Goal: Task Accomplishment & Management: Use online tool/utility

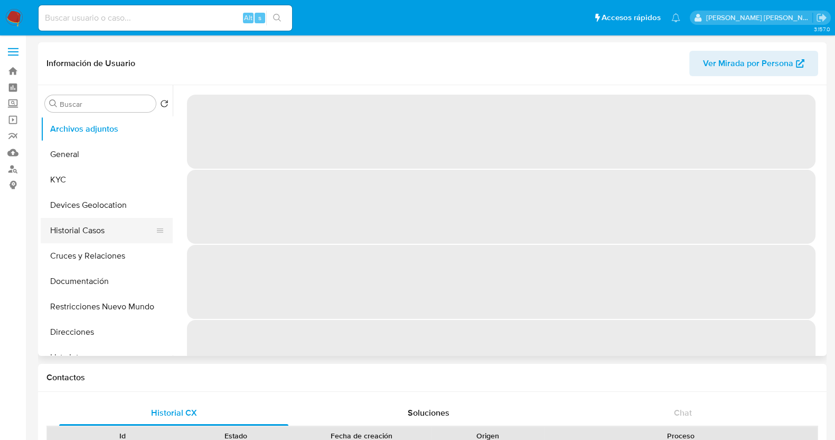
drag, startPoint x: 86, startPoint y: 230, endPoint x: 100, endPoint y: 228, distance: 14.9
click at [86, 231] on button "Historial Casos" at bounding box center [103, 230] width 124 height 25
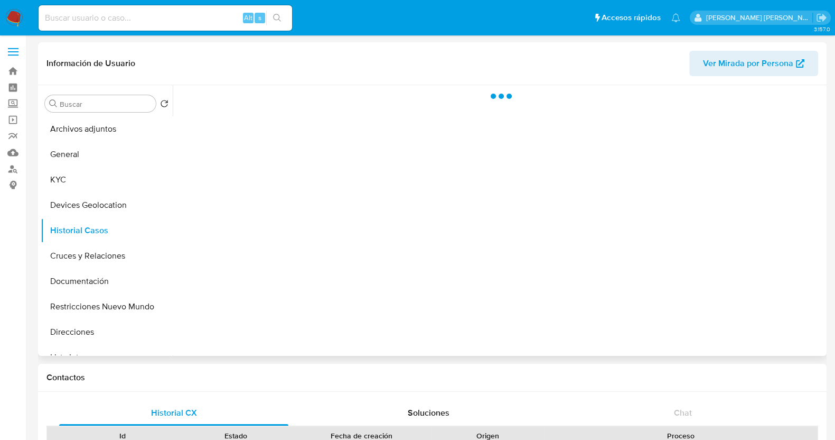
select select "10"
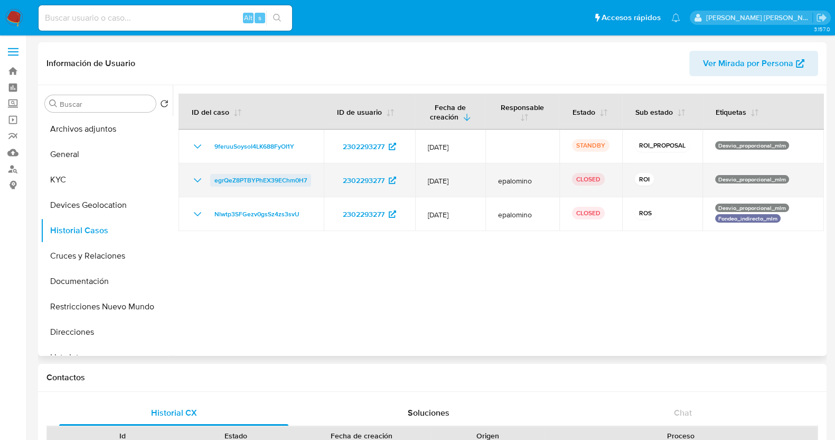
drag, startPoint x: 310, startPoint y: 180, endPoint x: 212, endPoint y: 183, distance: 97.3
click at [212, 183] on td "egrQeZ8PTBYPhEX39EChm0H7" at bounding box center [251, 180] width 145 height 34
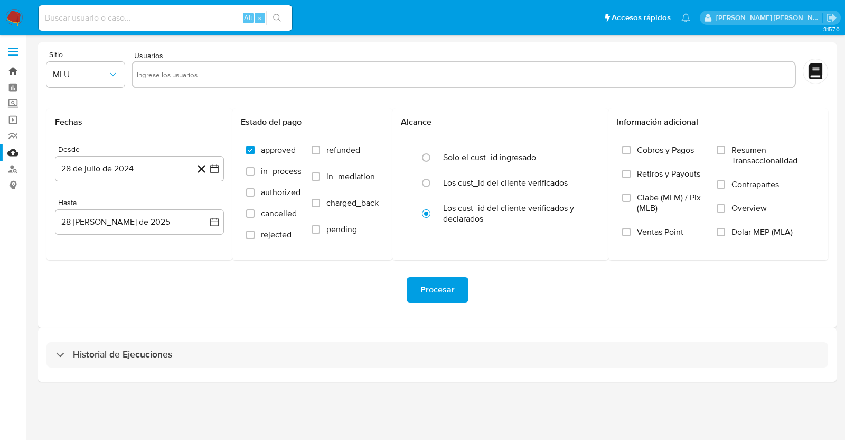
click at [14, 73] on link "Bandeja" at bounding box center [63, 71] width 126 height 16
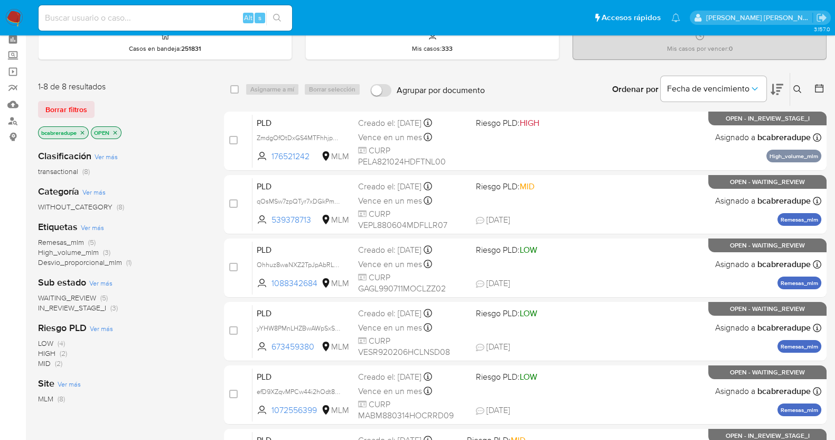
scroll to position [66, 0]
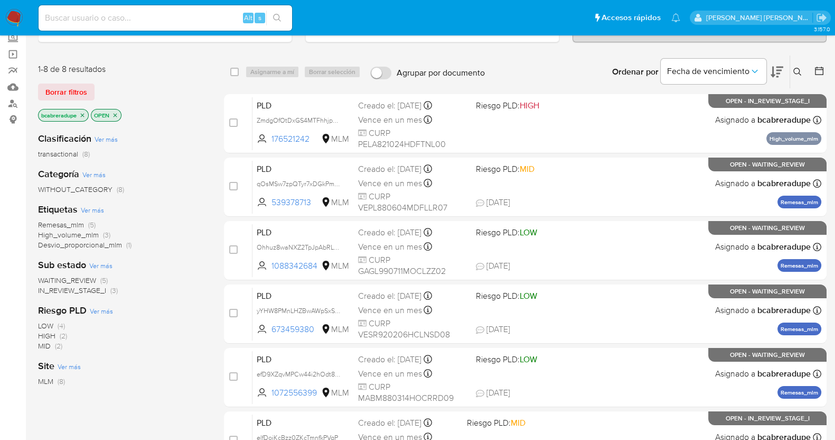
click at [76, 286] on span "IN_REVIEW_STAGE_I" at bounding box center [72, 290] width 68 height 11
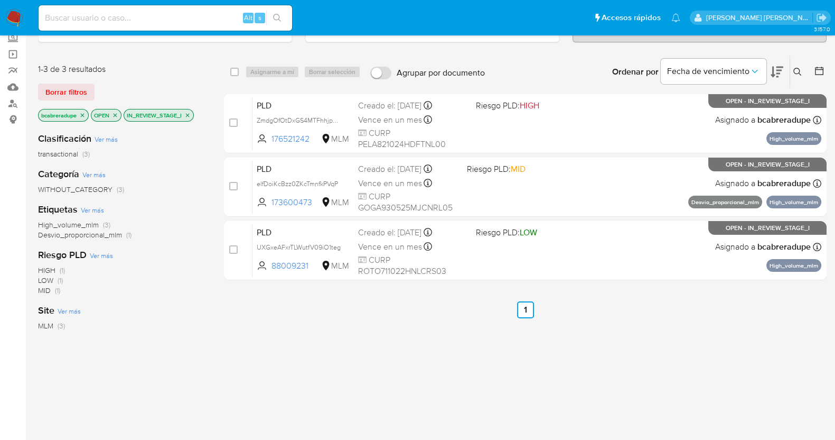
click at [190, 115] on icon "close-filter" at bounding box center [188, 115] width 4 height 4
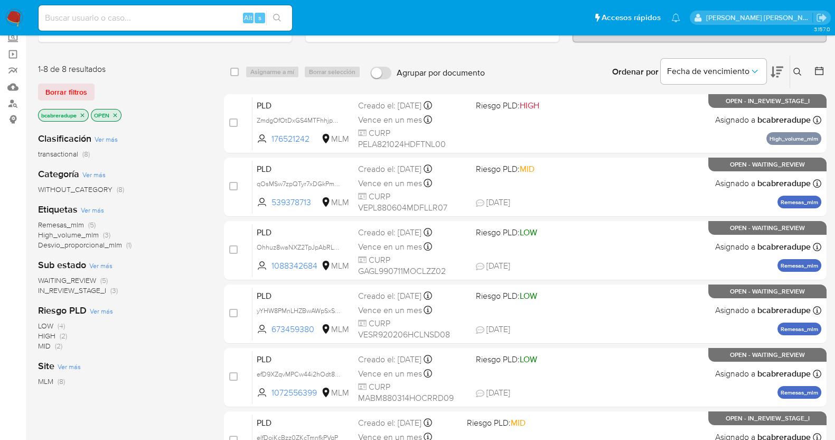
click at [76, 224] on span "Remesas_mlm" at bounding box center [61, 224] width 46 height 11
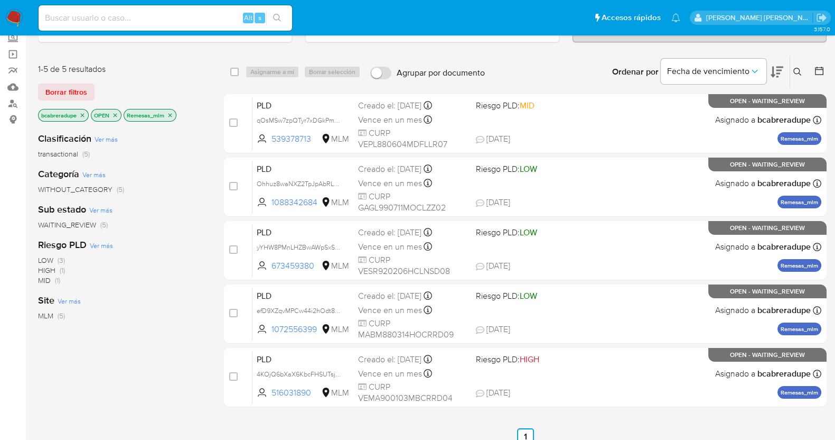
click at [598, 418] on div "select-all-cases-checkbox Asignarme a mí Borrar selección Agrupar por documento…" at bounding box center [525, 294] width 603 height 479
click at [172, 114] on icon "close-filter" at bounding box center [171, 115] width 4 height 4
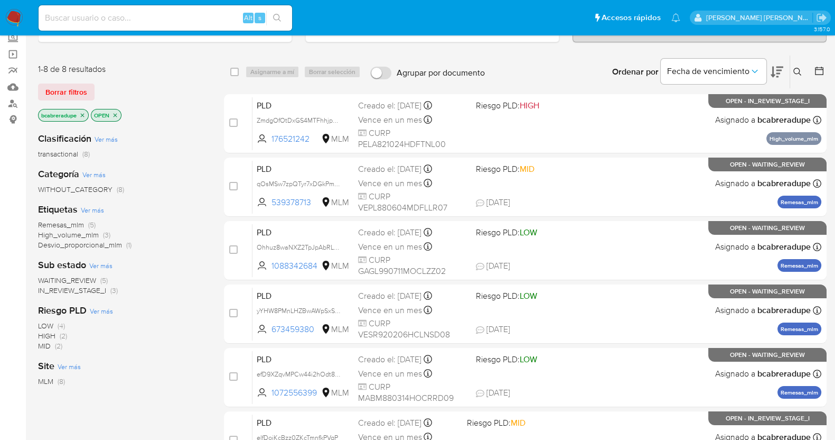
click at [85, 115] on icon "close-filter" at bounding box center [82, 115] width 6 height 6
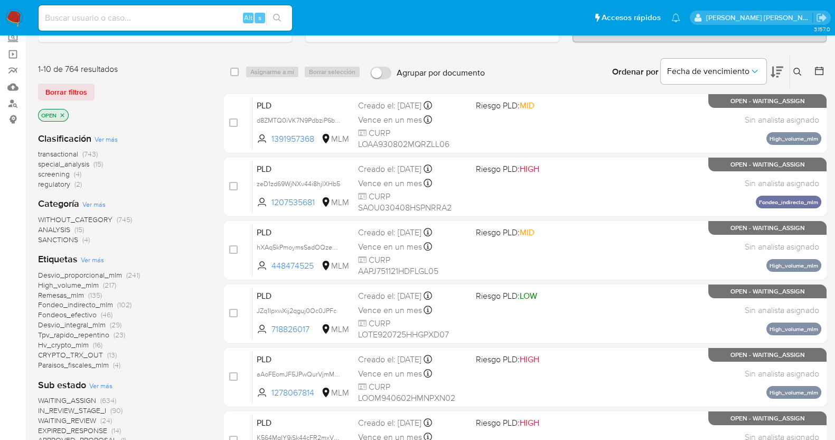
click at [794, 68] on icon at bounding box center [798, 72] width 8 height 8
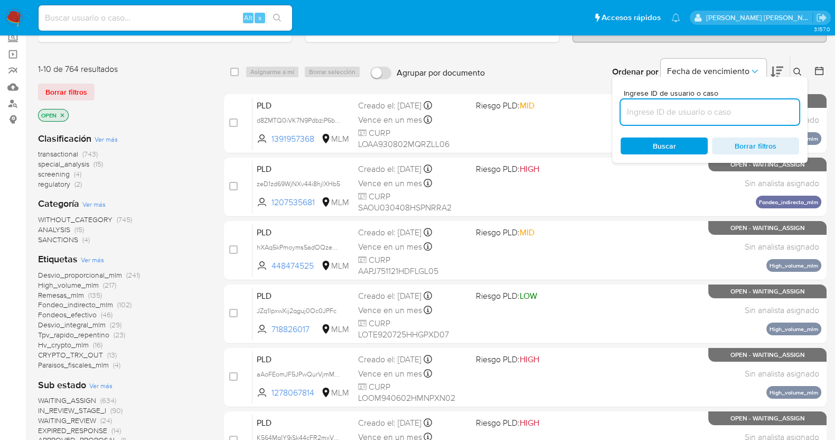
click at [679, 109] on input at bounding box center [710, 112] width 179 height 14
type input "394645452"
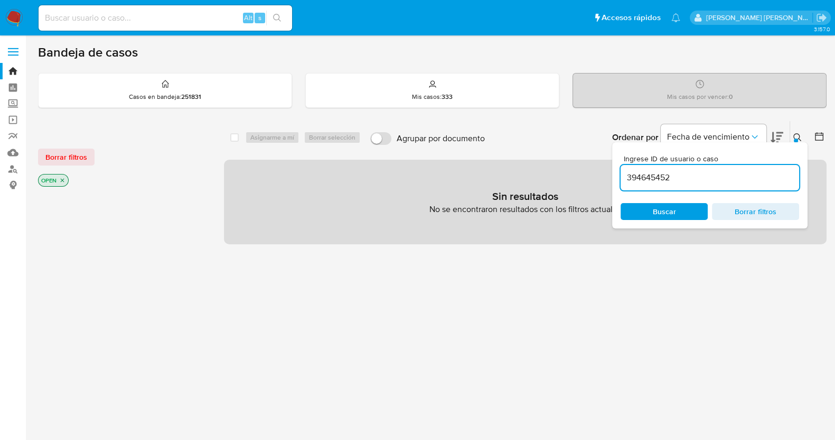
drag, startPoint x: 671, startPoint y: 176, endPoint x: 682, endPoint y: 175, distance: 11.1
click at [674, 176] on input "394645452" at bounding box center [710, 178] width 179 height 14
click at [63, 179] on icon "close-filter" at bounding box center [63, 181] width 4 height 4
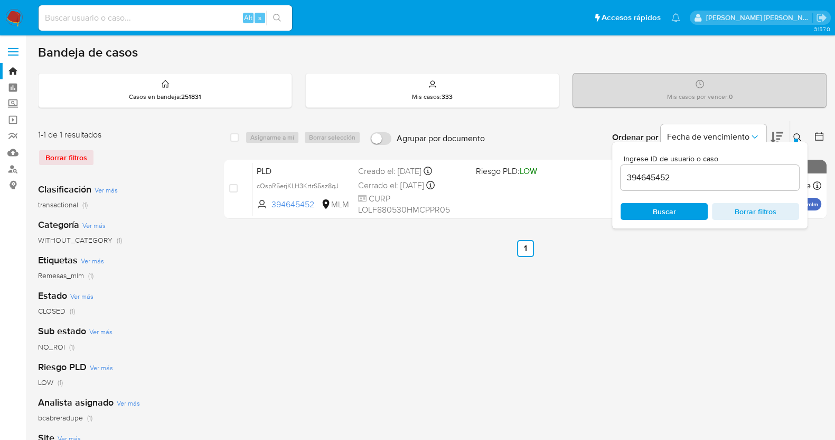
click at [800, 135] on icon at bounding box center [798, 137] width 8 height 8
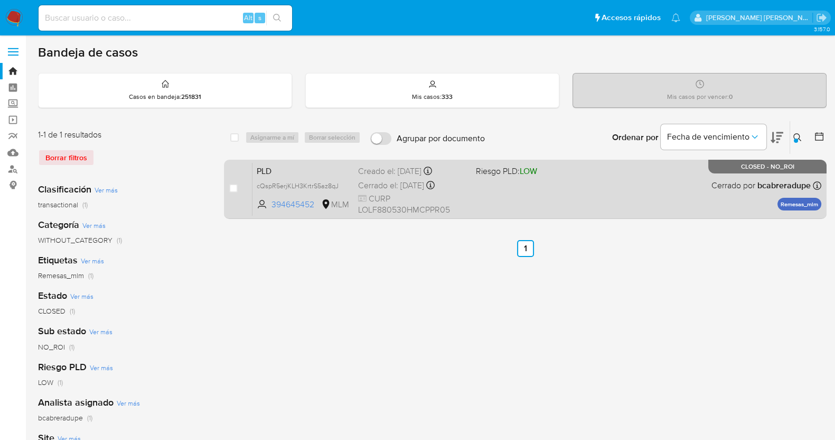
click at [404, 174] on div "Creado el: 12/08/2025 Creado el: 12/08/2025 02:05:35" at bounding box center [412, 171] width 109 height 12
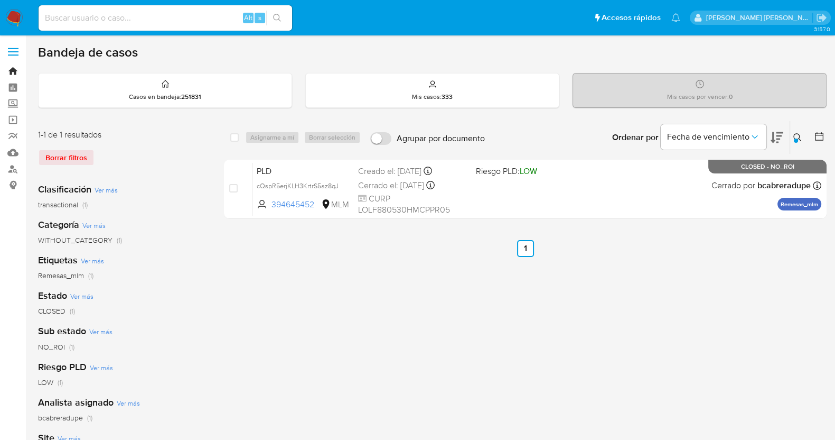
drag, startPoint x: 10, startPoint y: 68, endPoint x: 15, endPoint y: 71, distance: 5.9
click at [10, 68] on link "Bandeja" at bounding box center [63, 71] width 126 height 16
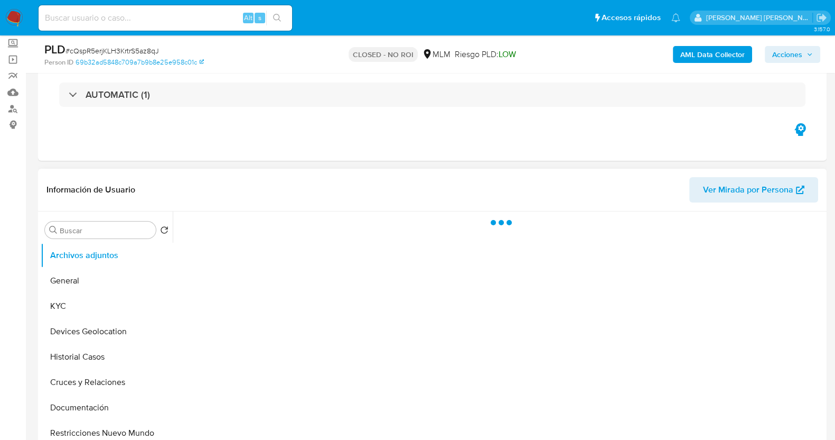
scroll to position [132, 0]
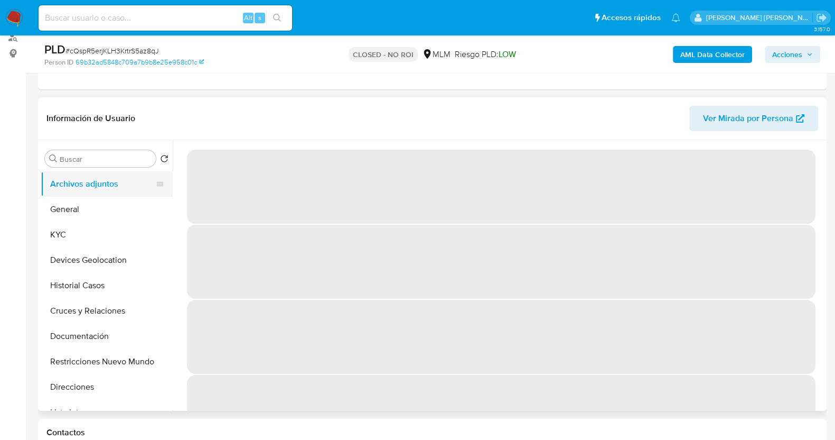
select select "10"
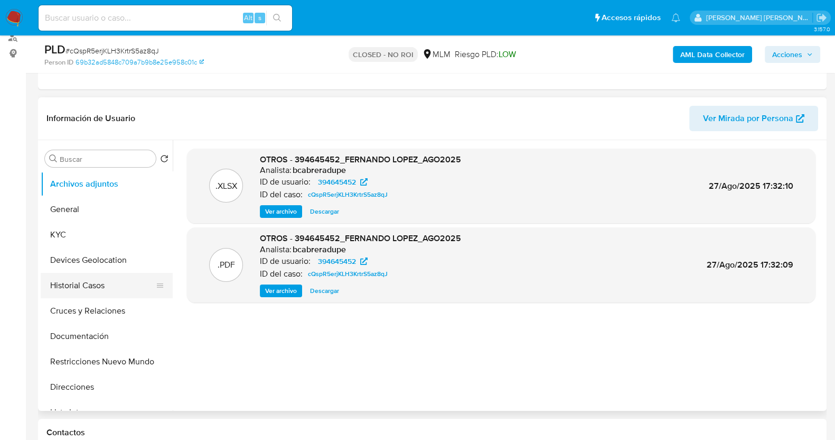
click at [86, 288] on button "Historial Casos" at bounding box center [103, 285] width 124 height 25
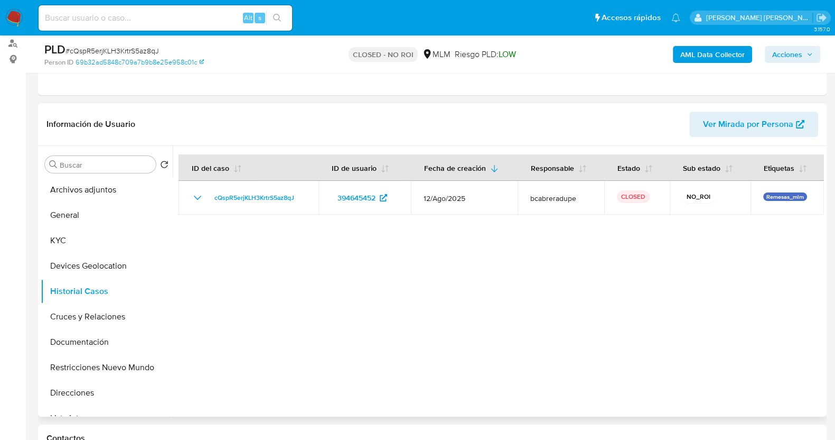
scroll to position [198, 0]
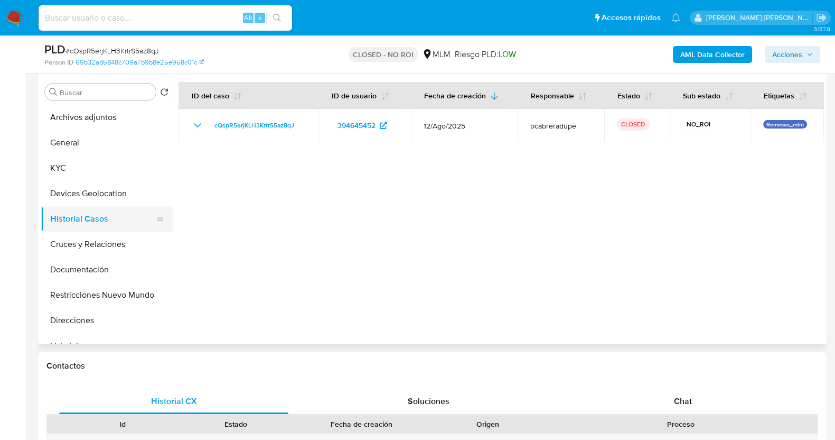
click at [103, 222] on button "Historial Casos" at bounding box center [103, 218] width 124 height 25
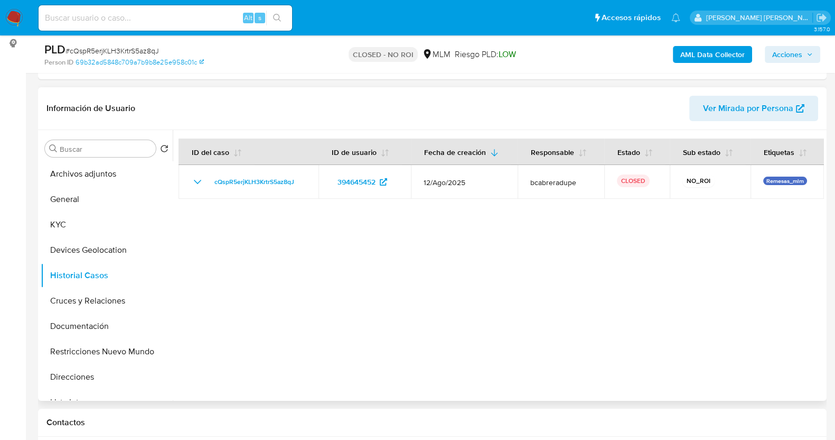
scroll to position [66, 0]
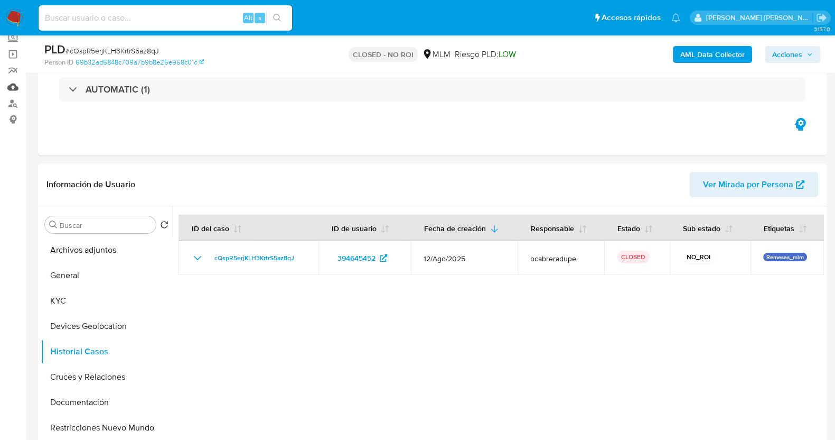
click at [11, 88] on link "Mulan" at bounding box center [63, 87] width 126 height 16
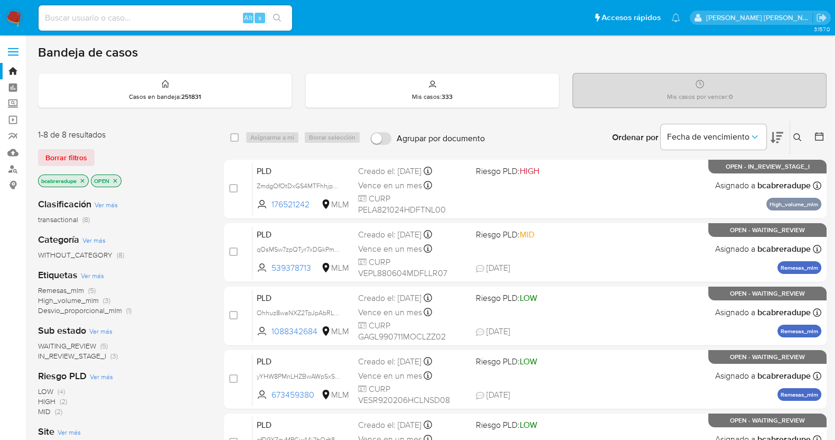
click at [176, 265] on div "Clasificación Ver más transactional (8) Categoría Ver más WITHOUT_CATEGORY (8) …" at bounding box center [122, 368] width 169 height 359
click at [81, 181] on icon "close-filter" at bounding box center [82, 181] width 6 height 6
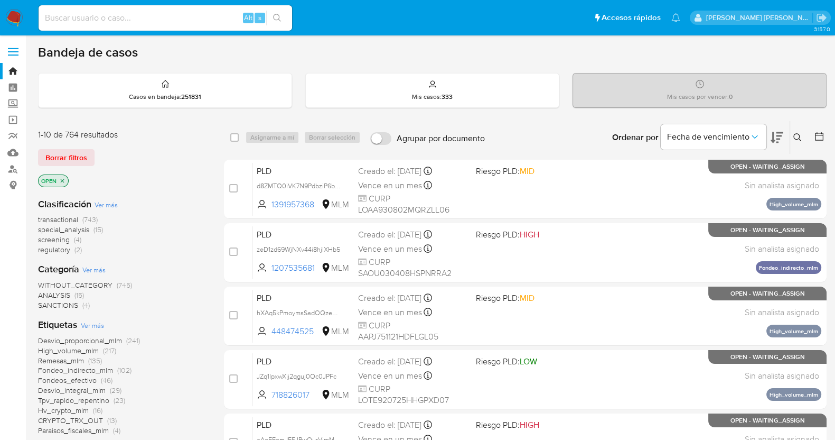
click at [799, 133] on icon at bounding box center [798, 137] width 8 height 8
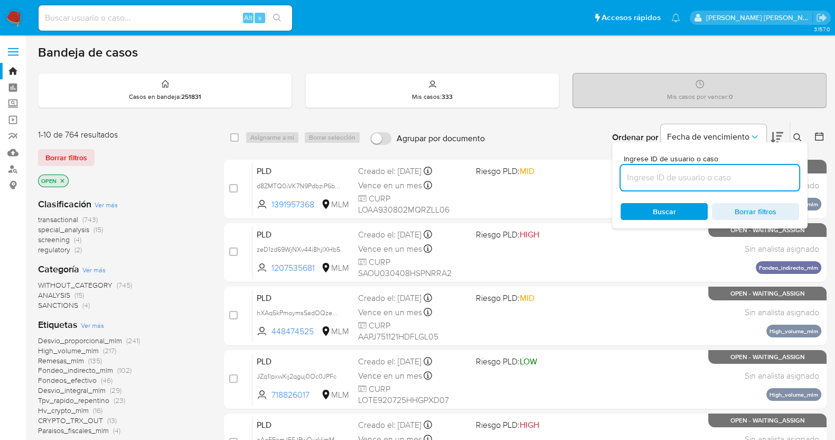
drag, startPoint x: 666, startPoint y: 173, endPoint x: 711, endPoint y: 180, distance: 45.4
click at [666, 172] on input at bounding box center [710, 178] width 179 height 14
type input "1383026954"
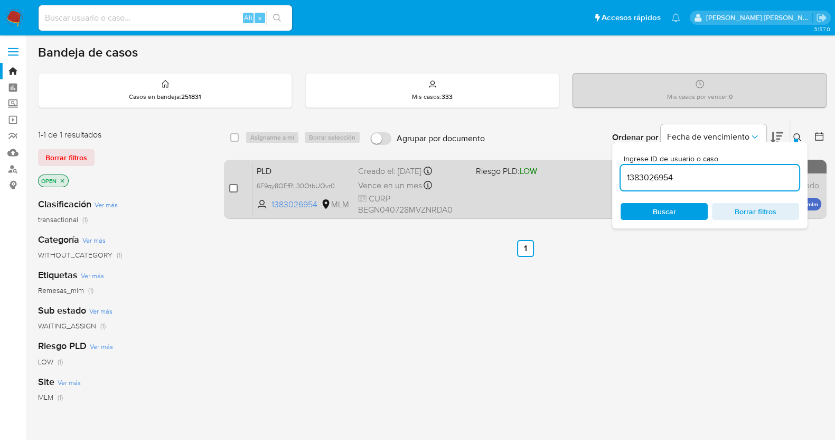
click at [236, 187] on input "checkbox" at bounding box center [233, 188] width 8 height 8
checkbox input "true"
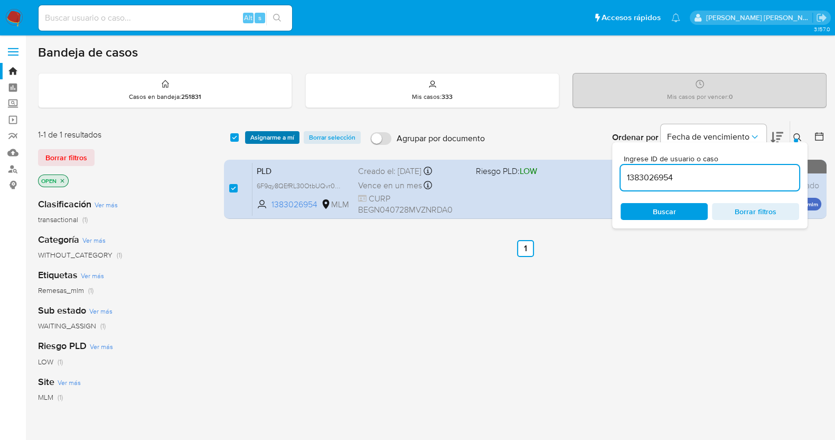
click at [293, 139] on span "Asignarme a mí" at bounding box center [272, 137] width 44 height 11
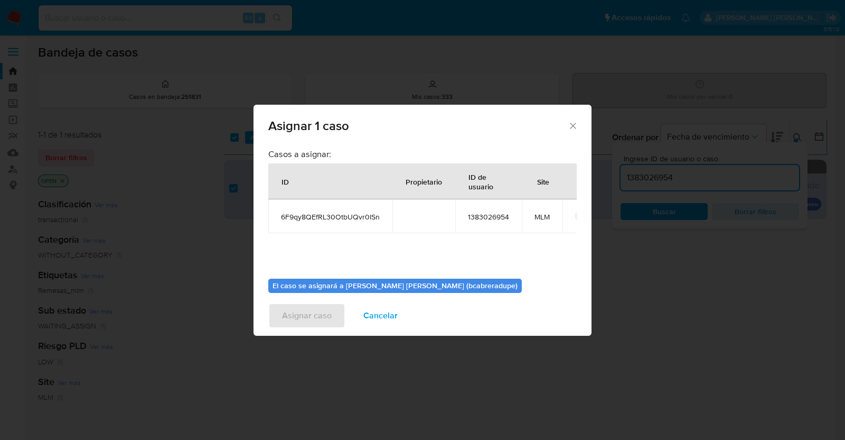
scroll to position [54, 0]
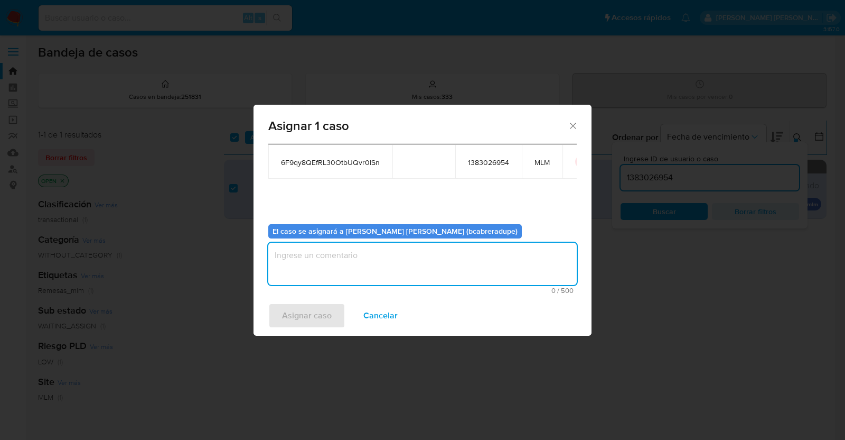
drag, startPoint x: 452, startPoint y: 274, endPoint x: 452, endPoint y: 259, distance: 14.8
click at [452, 274] on textarea "assign-modal" at bounding box center [422, 264] width 309 height 42
type textarea "BJCD"
click at [333, 308] on button "Asignar caso" at bounding box center [306, 315] width 77 height 25
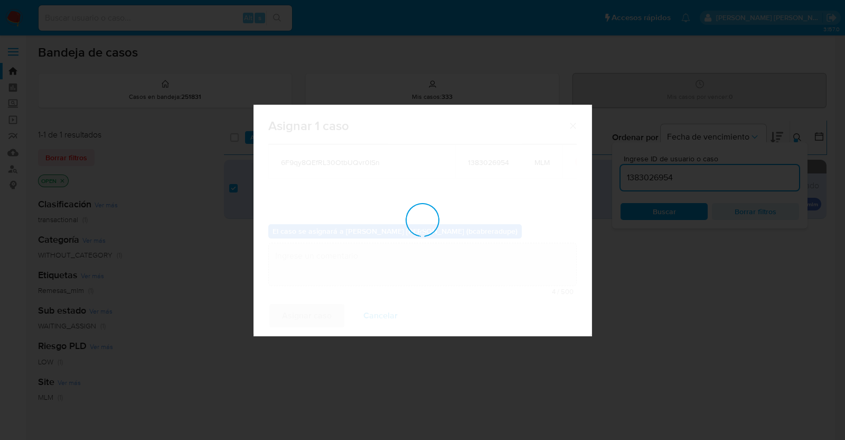
checkbox input "false"
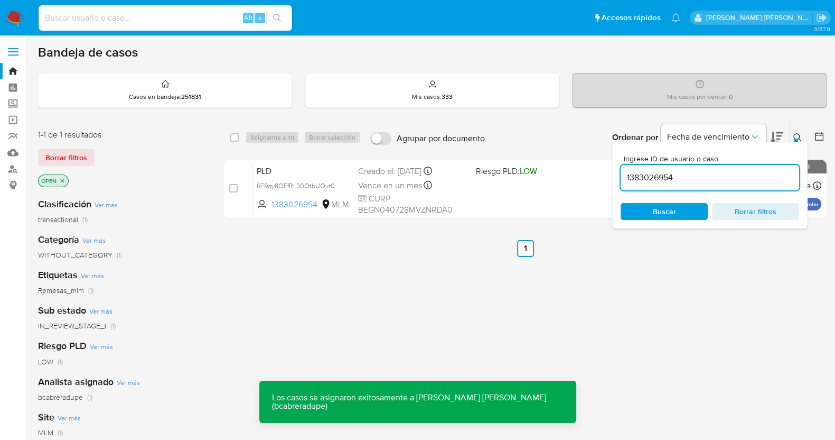
click at [658, 180] on input "1383026954" at bounding box center [710, 178] width 179 height 14
paste input "682763180"
type input "682763180"
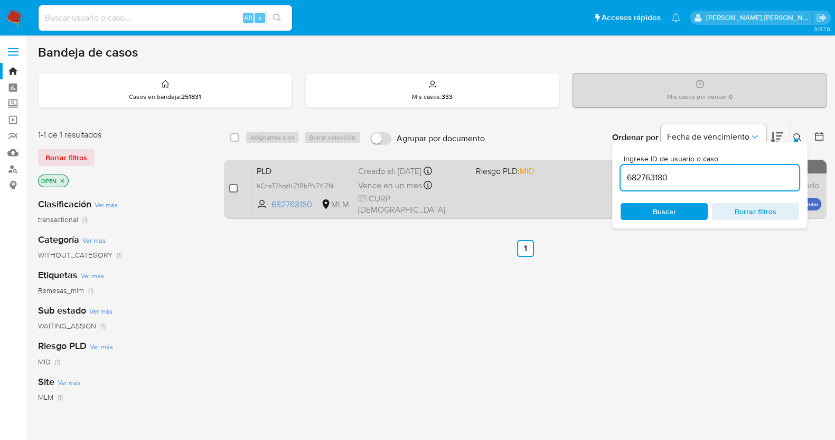
click at [235, 189] on input "checkbox" at bounding box center [233, 188] width 8 height 8
checkbox input "true"
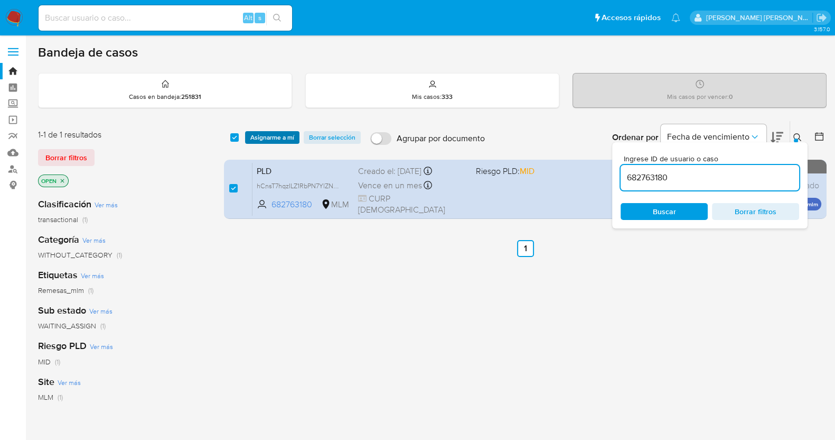
click at [285, 135] on span "Asignarme a mí" at bounding box center [272, 137] width 44 height 11
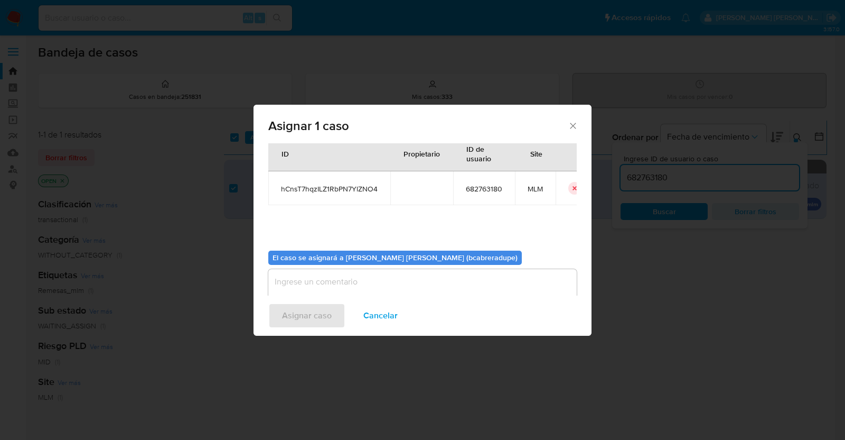
scroll to position [54, 0]
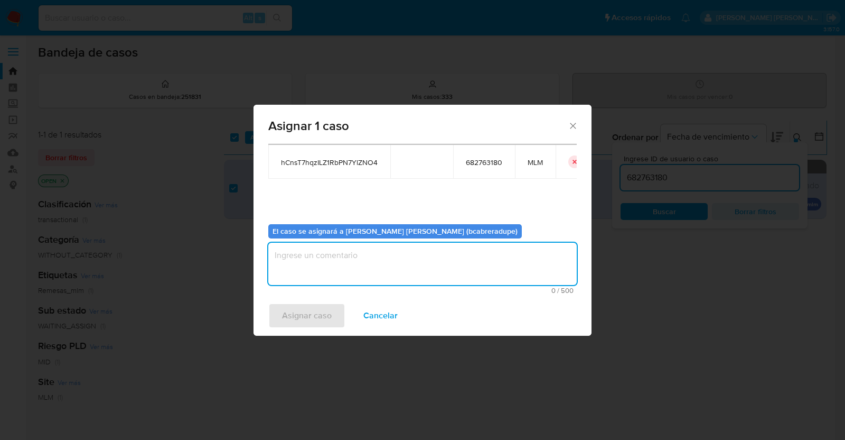
click at [430, 256] on textarea "assign-modal" at bounding box center [422, 264] width 309 height 42
type textarea "BJCD"
click at [306, 321] on span "Asignar caso" at bounding box center [307, 315] width 50 height 23
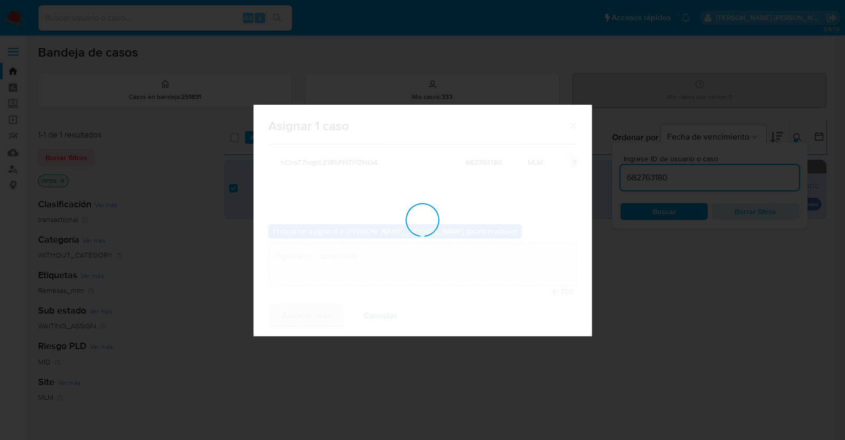
checkbox input "false"
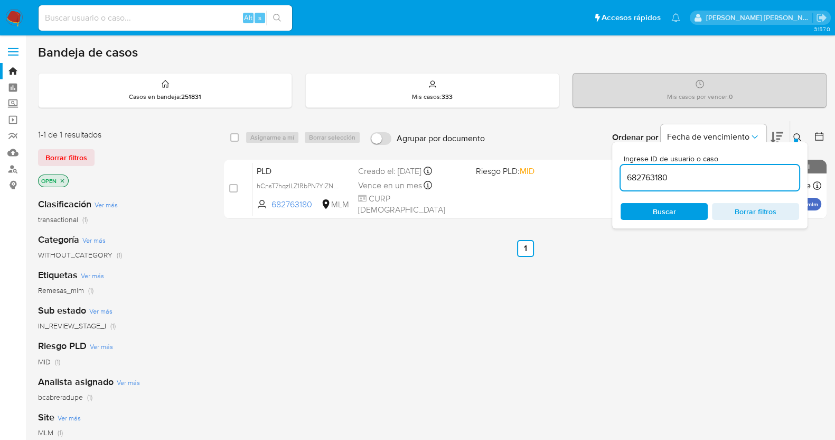
click at [643, 175] on input "682763180" at bounding box center [710, 178] width 179 height 14
paste input "181380192"
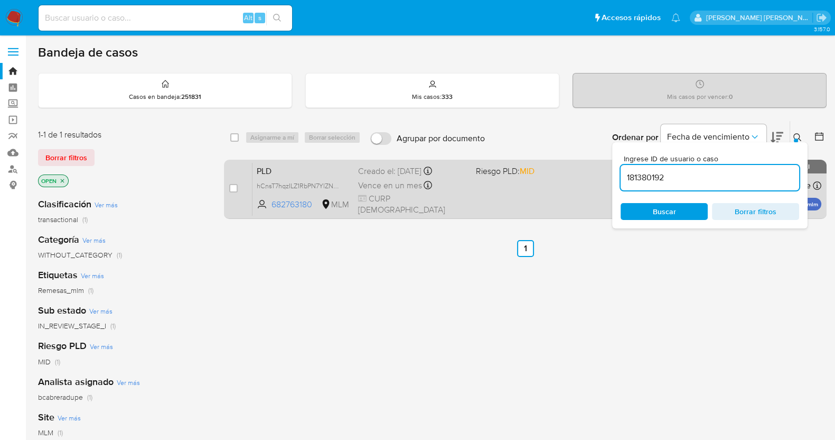
type input "181380192"
click at [232, 188] on input "checkbox" at bounding box center [233, 188] width 8 height 8
checkbox input "true"
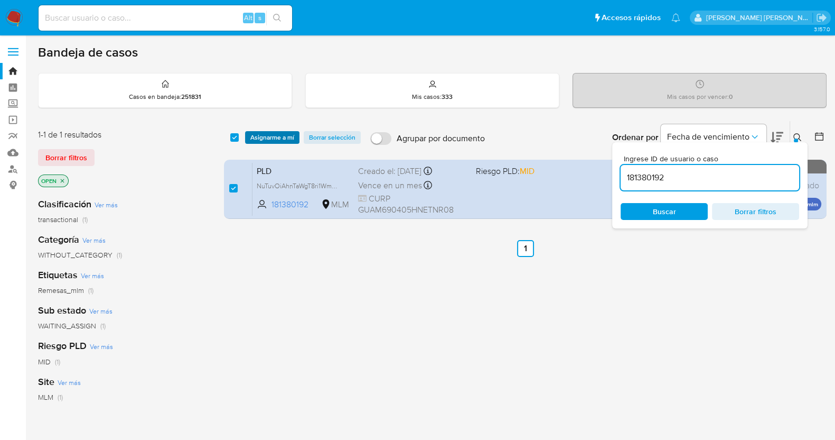
click at [286, 132] on span "Asignarme a mí" at bounding box center [272, 137] width 44 height 11
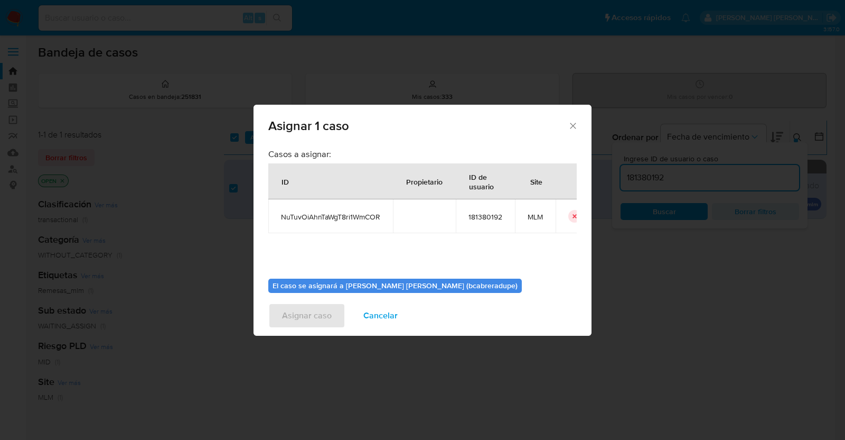
scroll to position [54, 0]
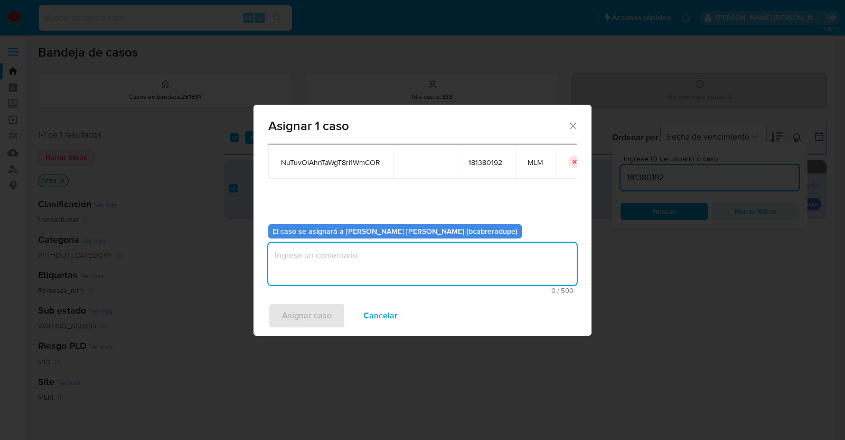
click at [429, 263] on textarea "assign-modal" at bounding box center [422, 264] width 309 height 42
type textarea "BJCD"
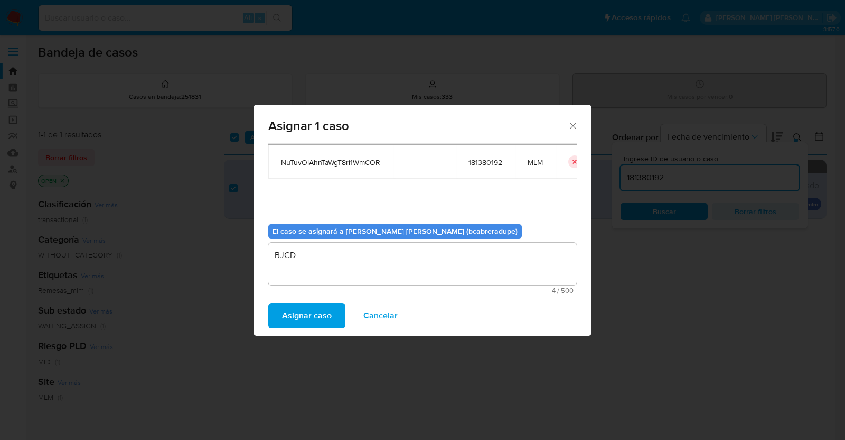
click at [297, 310] on span "Asignar caso" at bounding box center [307, 315] width 50 height 23
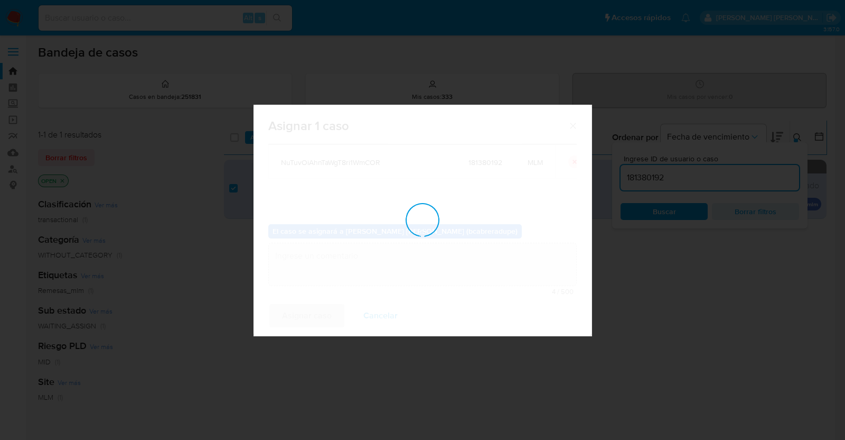
checkbox input "false"
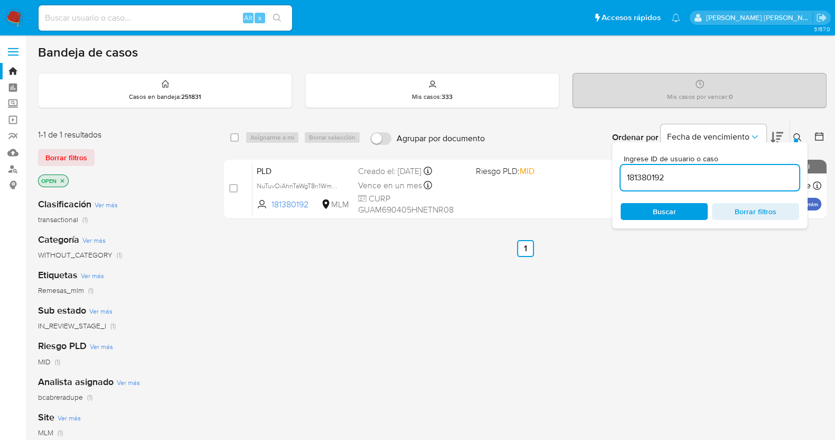
click at [647, 179] on input "181380192" at bounding box center [710, 178] width 179 height 14
paste input "2546872040"
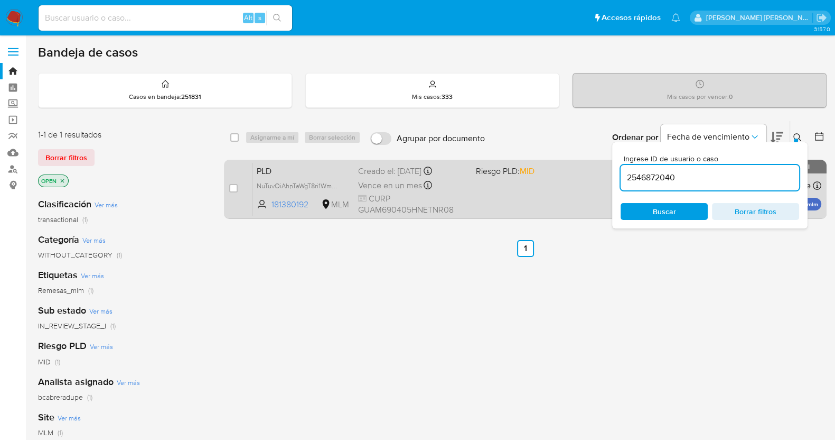
type input "2546872040"
click at [231, 186] on input "checkbox" at bounding box center [233, 188] width 8 height 8
checkbox input "true"
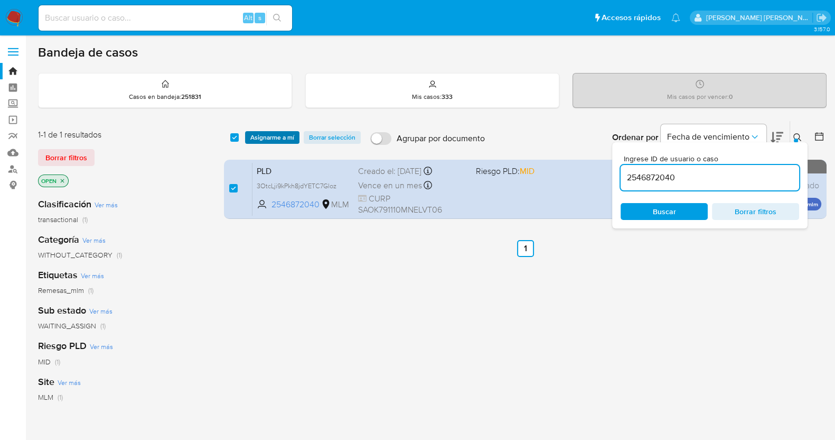
click at [266, 138] on span "Asignarme a mí" at bounding box center [272, 137] width 44 height 11
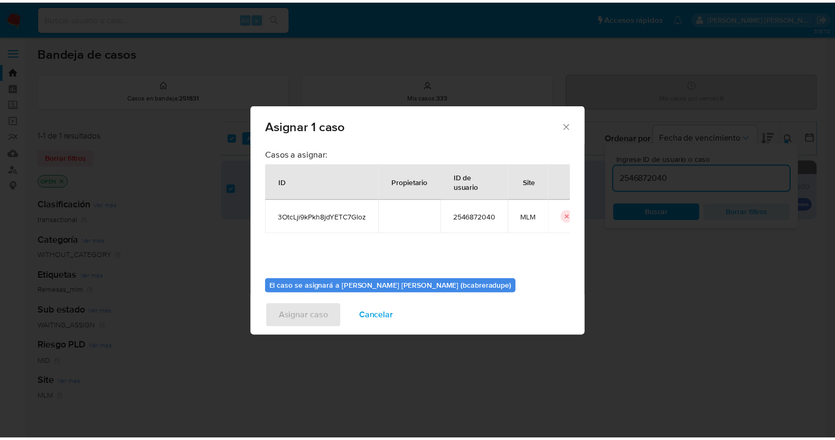
scroll to position [54, 0]
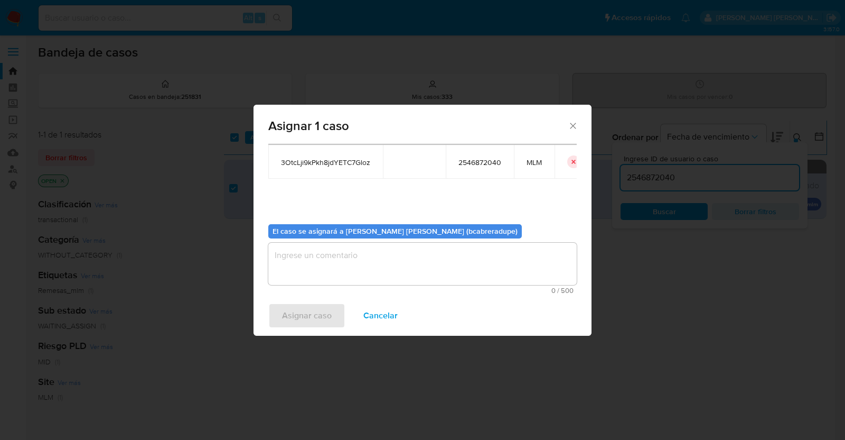
click at [375, 277] on textarea "assign-modal" at bounding box center [422, 264] width 309 height 42
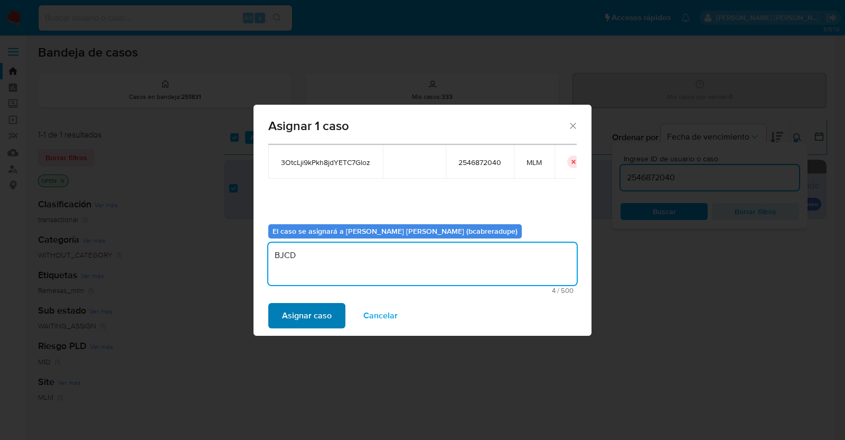
type textarea "BJCD"
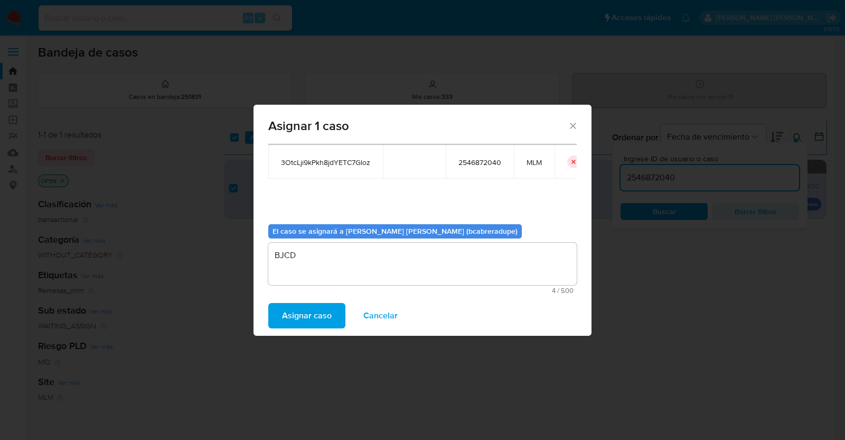
click at [331, 314] on button "Asignar caso" at bounding box center [306, 315] width 77 height 25
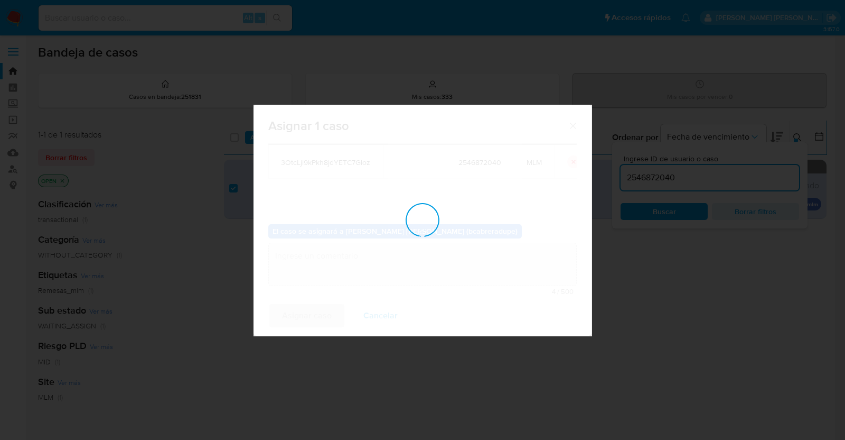
checkbox input "false"
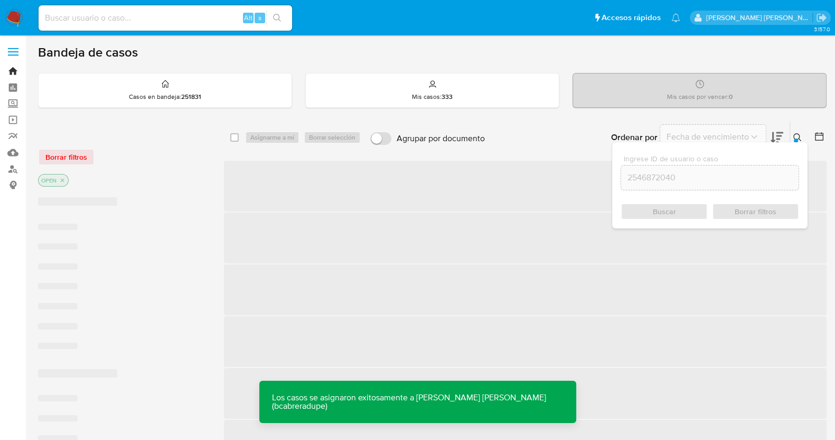
click at [14, 75] on link "Bandeja" at bounding box center [63, 71] width 126 height 16
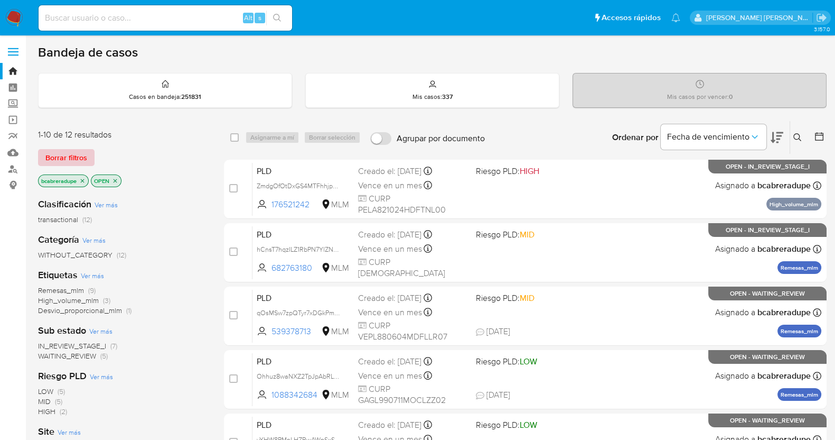
scroll to position [66, 0]
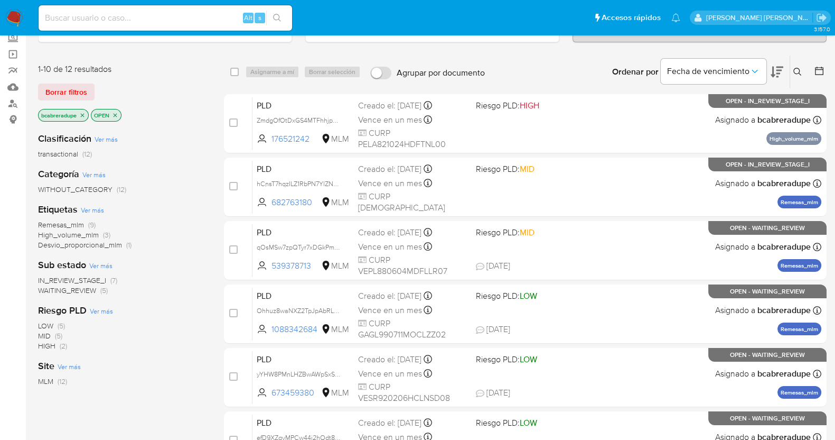
click at [78, 225] on span "Remesas_mlm" at bounding box center [61, 224] width 46 height 11
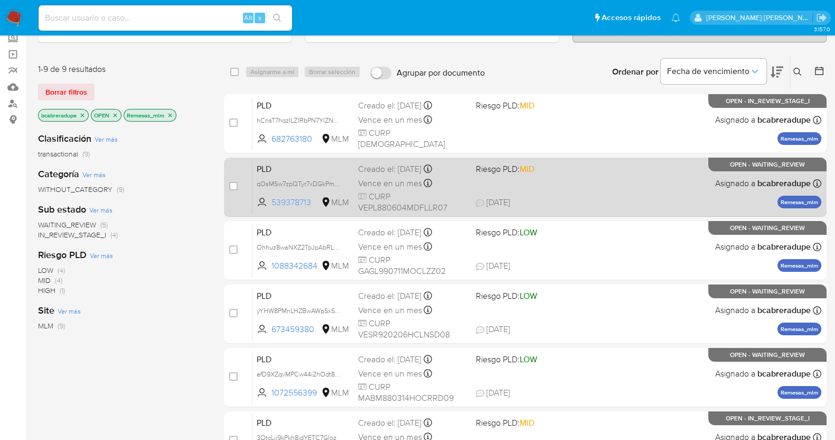
scroll to position [330, 0]
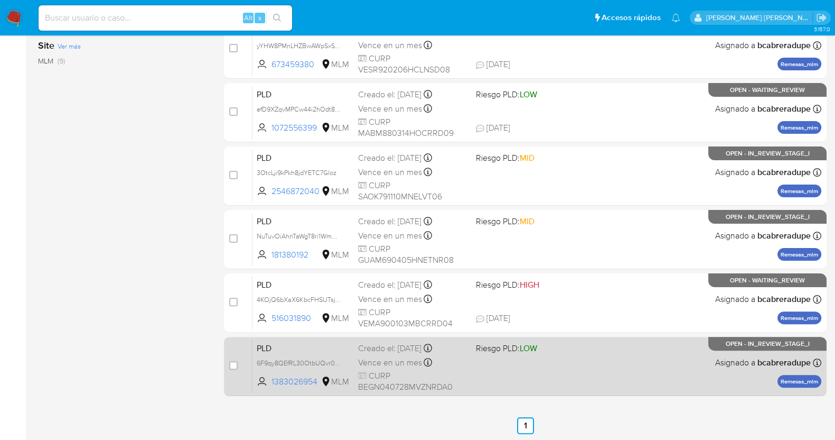
click at [418, 362] on span "Vence en un mes" at bounding box center [390, 363] width 64 height 12
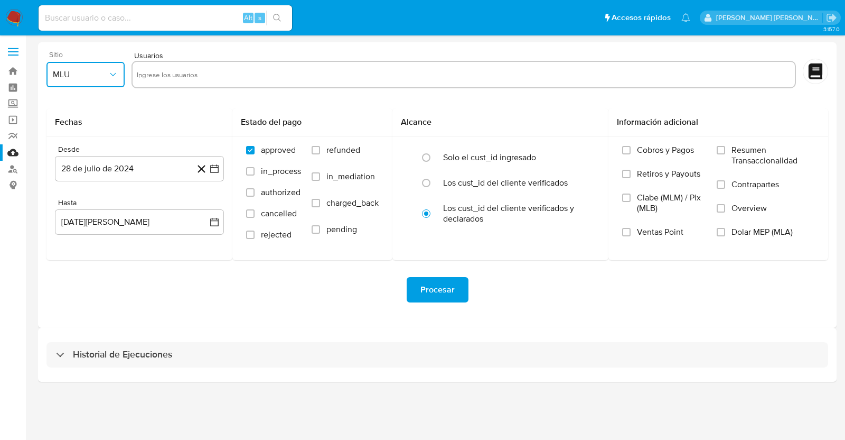
click at [115, 81] on button "MLU" at bounding box center [85, 74] width 78 height 25
click at [71, 228] on div "MLM" at bounding box center [82, 229] width 59 height 25
click at [143, 169] on button "28 de julio de 2024" at bounding box center [139, 168] width 169 height 25
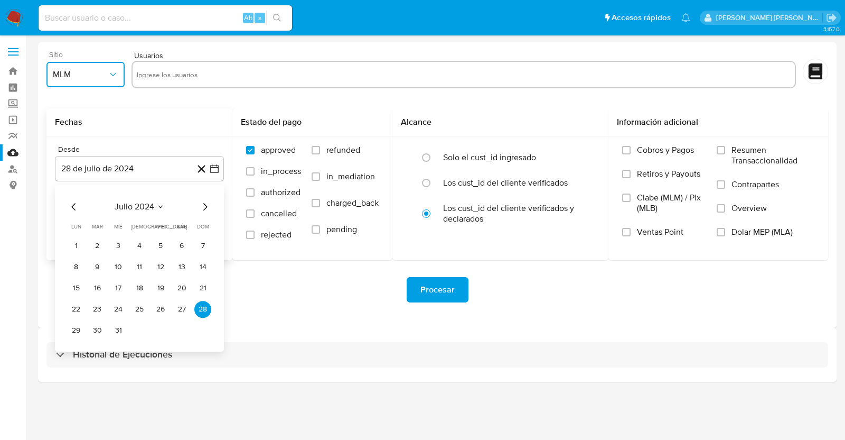
click at [207, 206] on icon "Mes siguiente" at bounding box center [205, 206] width 13 height 13
click at [76, 206] on icon "Mes anterior" at bounding box center [74, 206] width 13 height 13
click at [135, 204] on span "julio 2024" at bounding box center [135, 206] width 40 height 11
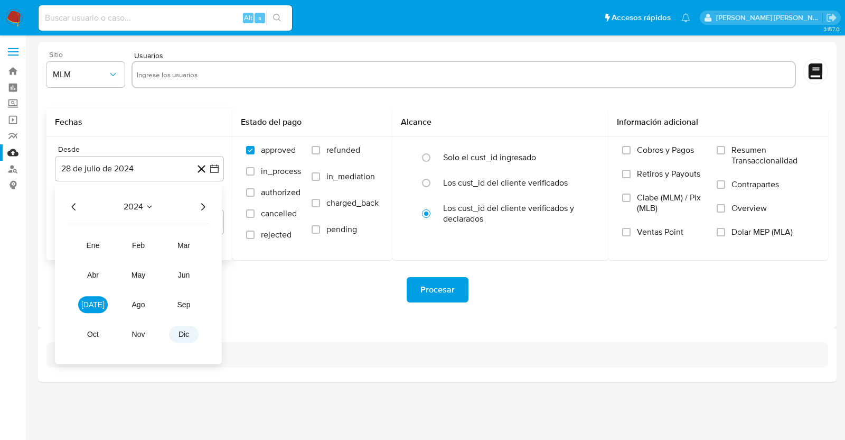
click at [190, 334] on button "dic" at bounding box center [184, 333] width 30 height 17
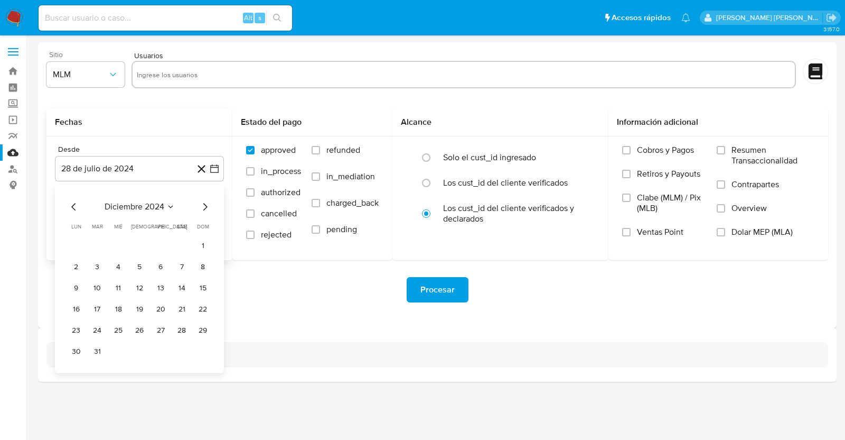
click at [146, 207] on span "diciembre 2024" at bounding box center [135, 206] width 60 height 11
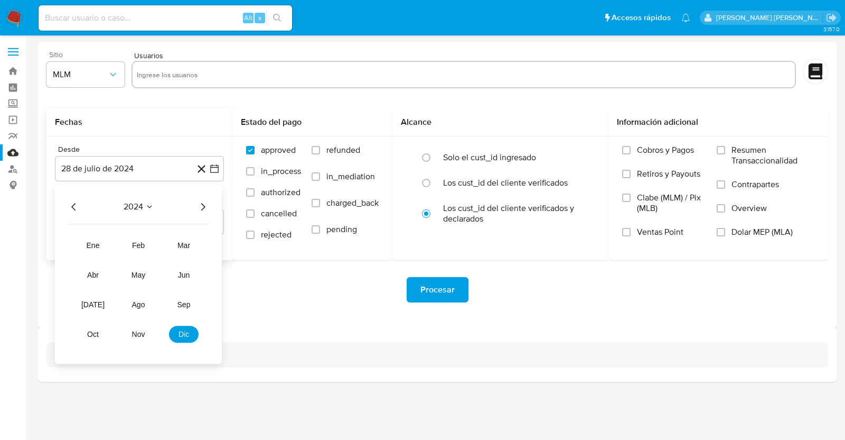
click at [201, 204] on icon "Año siguiente" at bounding box center [203, 206] width 13 height 13
click at [92, 274] on span "abr" at bounding box center [93, 275] width 12 height 8
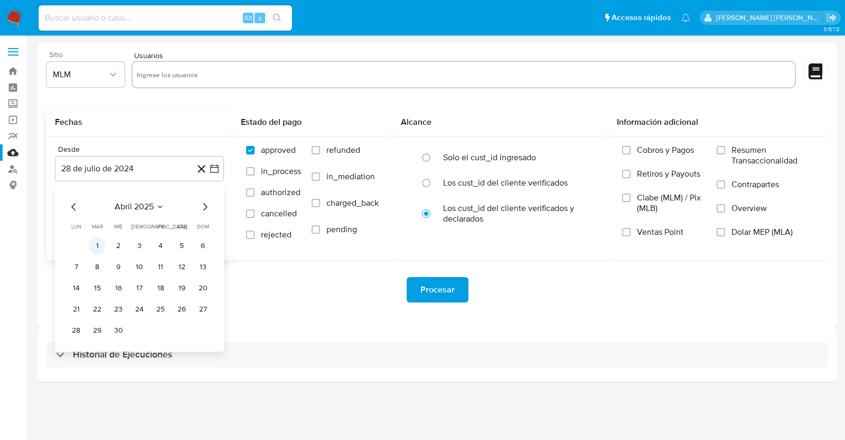
click at [95, 249] on button "1" at bounding box center [97, 245] width 17 height 17
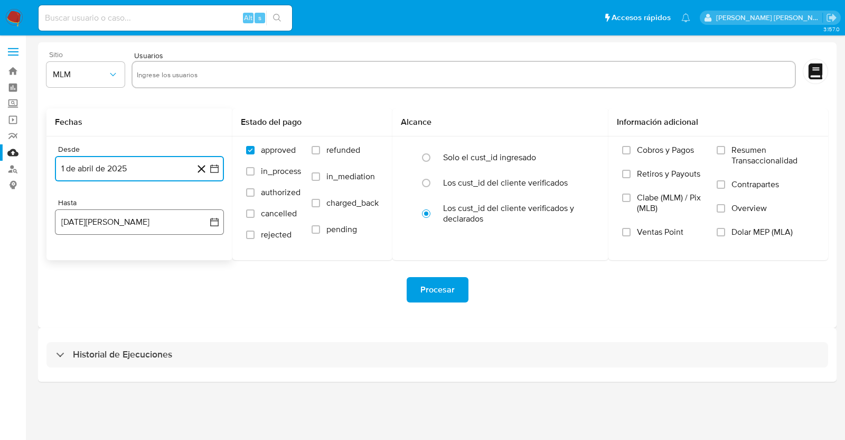
click at [160, 222] on button "28 de agosto de 2025" at bounding box center [139, 221] width 169 height 25
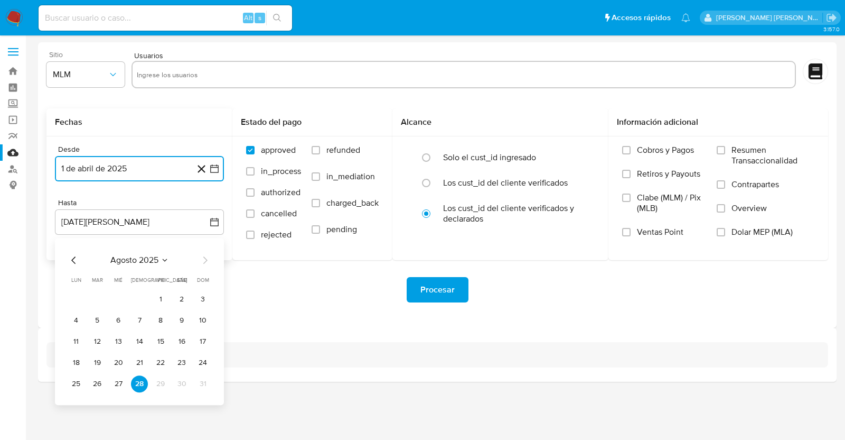
click at [155, 259] on span "agosto 2025" at bounding box center [134, 260] width 48 height 11
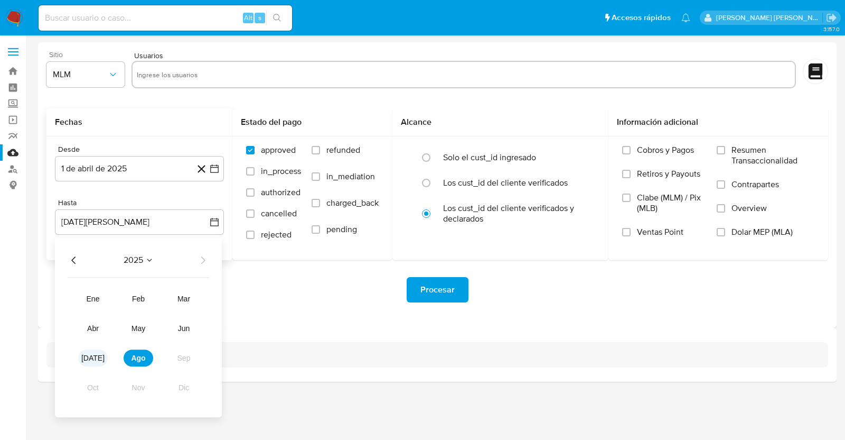
click at [96, 356] on span "jul" at bounding box center [92, 357] width 23 height 8
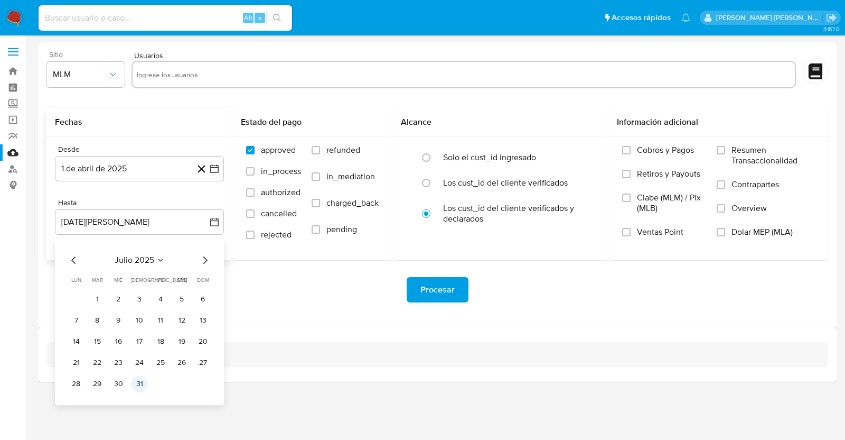
click at [139, 384] on button "31" at bounding box center [139, 383] width 17 height 17
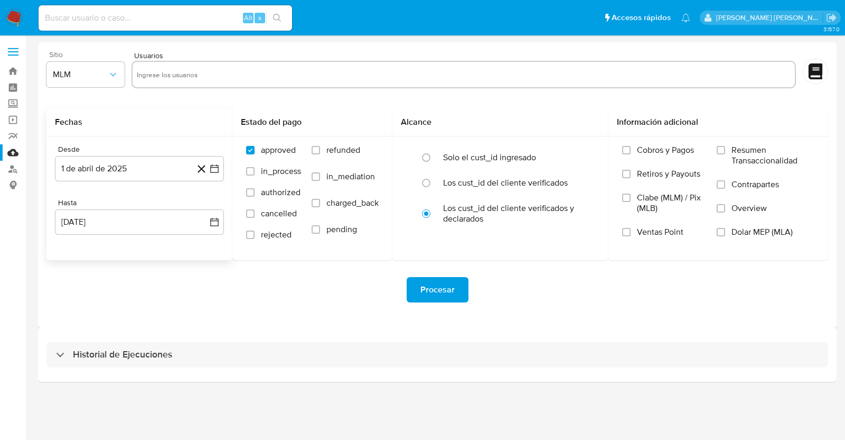
click at [310, 321] on div "Sitio MLM Usuarios Fechas Desde 1 de abril de 2025 1-04-2025 Hasta 31 de julio …" at bounding box center [437, 184] width 799 height 285
click at [727, 210] on label "Overview" at bounding box center [766, 215] width 98 height 24
click at [725, 210] on input "Overview" at bounding box center [721, 208] width 8 height 8
click at [218, 70] on input "text" at bounding box center [464, 74] width 654 height 17
click at [249, 70] on input "text" at bounding box center [464, 74] width 654 height 17
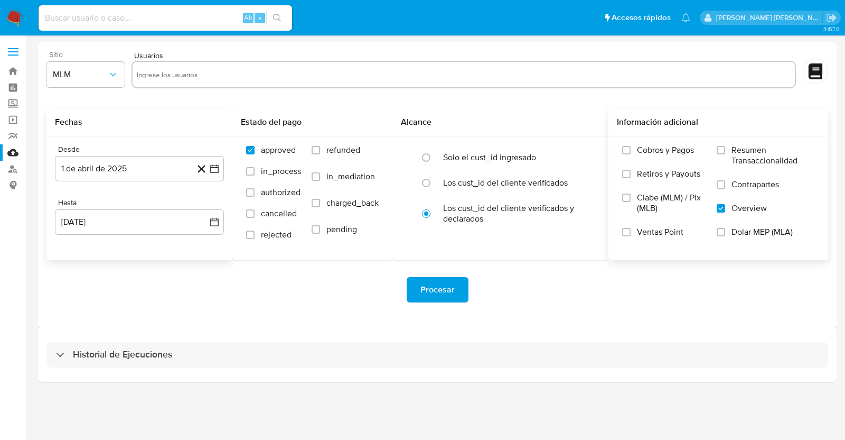
paste input "181380192"
type input "181380192"
click at [239, 80] on input "text" at bounding box center [495, 74] width 592 height 17
type input "2546872040"
click at [297, 67] on input "text" at bounding box center [531, 74] width 520 height 17
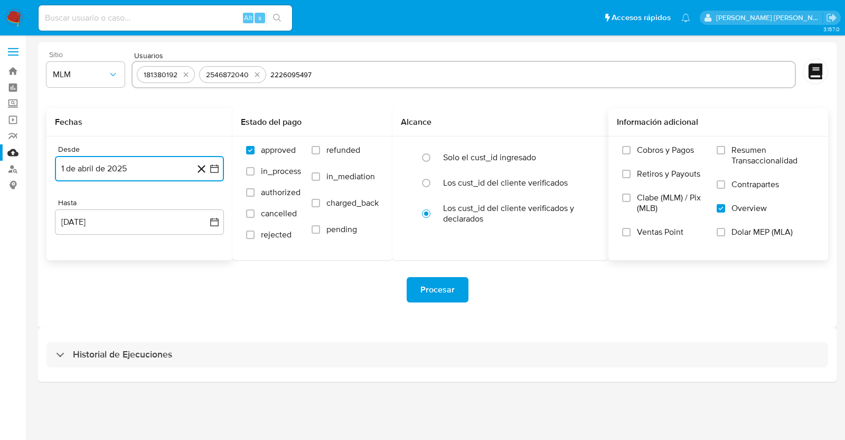
type input "2226095497"
click at [356, 76] on input "text" at bounding box center [566, 74] width 450 height 17
paste input "2380740633"
type input "2380740633"
click at [428, 75] on input "text" at bounding box center [602, 74] width 378 height 17
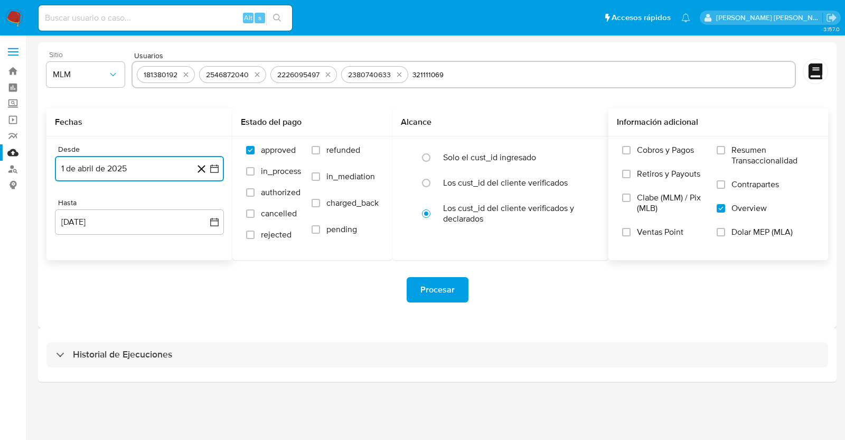
type input "321111069"
click at [485, 72] on input "text" at bounding box center [632, 74] width 318 height 17
type input "327766773"
click at [558, 72] on input "text" at bounding box center [664, 74] width 253 height 17
click at [558, 72] on input "544685859" at bounding box center [664, 74] width 253 height 17
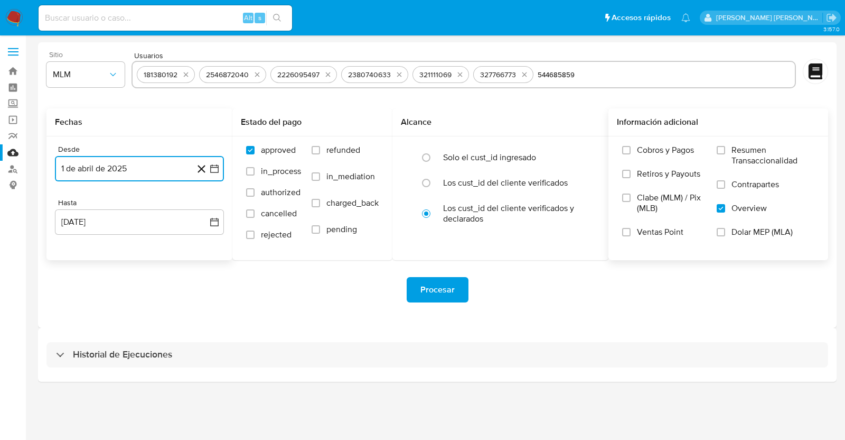
type input "544685859"
click at [660, 76] on input "text" at bounding box center [697, 74] width 187 height 17
type input "1799446758"
click at [692, 76] on input "text" at bounding box center [732, 74] width 118 height 17
click at [692, 76] on input "2172964243" at bounding box center [732, 74] width 118 height 17
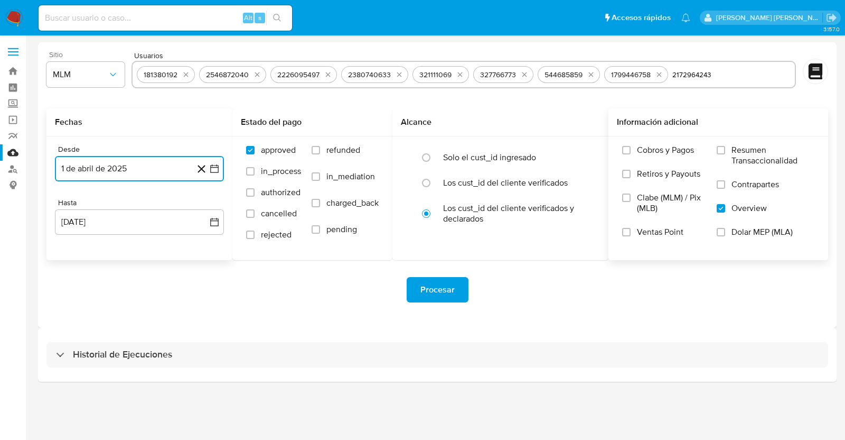
type input "2172964243"
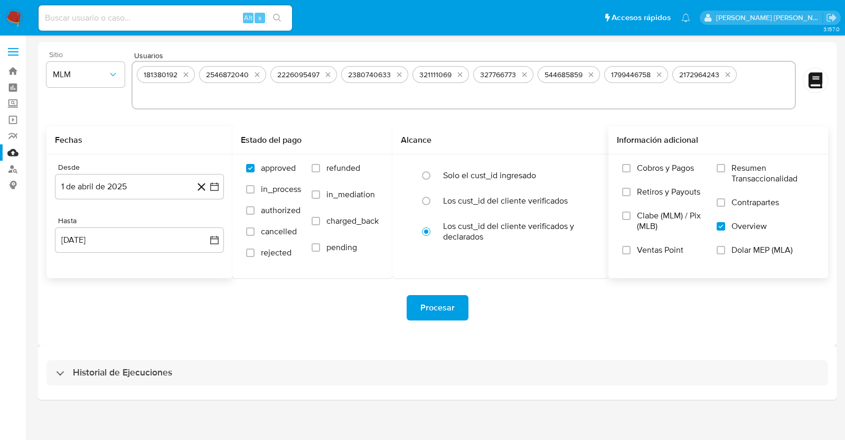
click at [741, 75] on div "181380192 2546872040 2226095497 2380740633 321111069 327766773 544685859 179944…" at bounding box center [464, 85] width 665 height 49
click at [315, 96] on input "text" at bounding box center [464, 95] width 654 height 17
paste input "441250270"
type input "441250270"
click at [446, 303] on span "Procesar" at bounding box center [438, 307] width 34 height 23
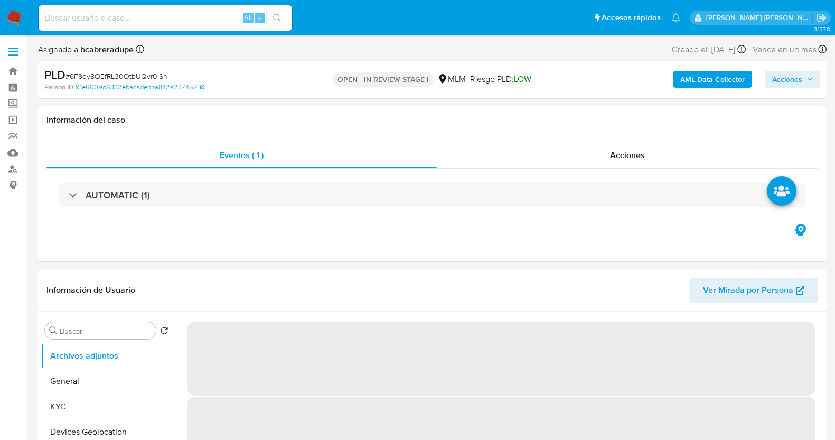
select select "10"
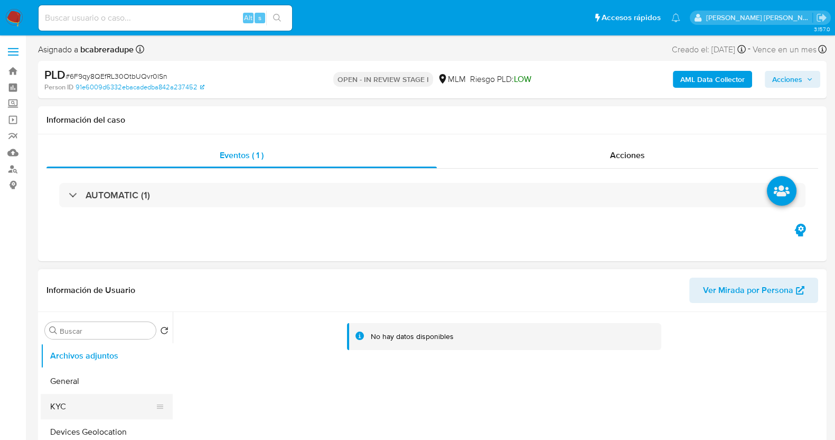
click at [77, 407] on button "KYC" at bounding box center [103, 406] width 124 height 25
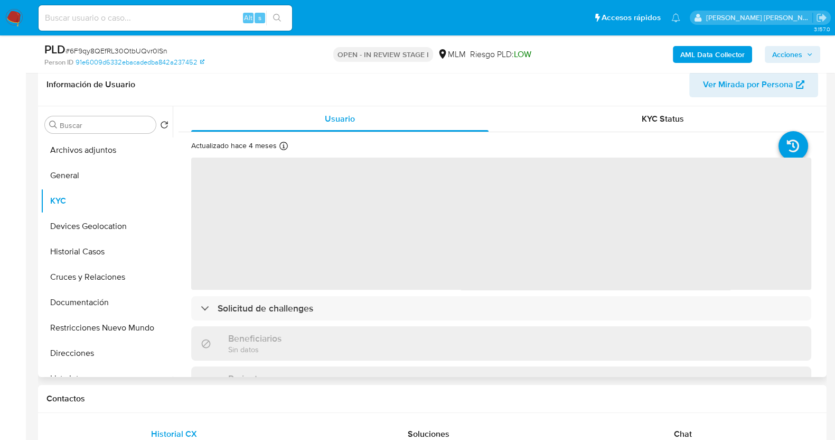
scroll to position [198, 0]
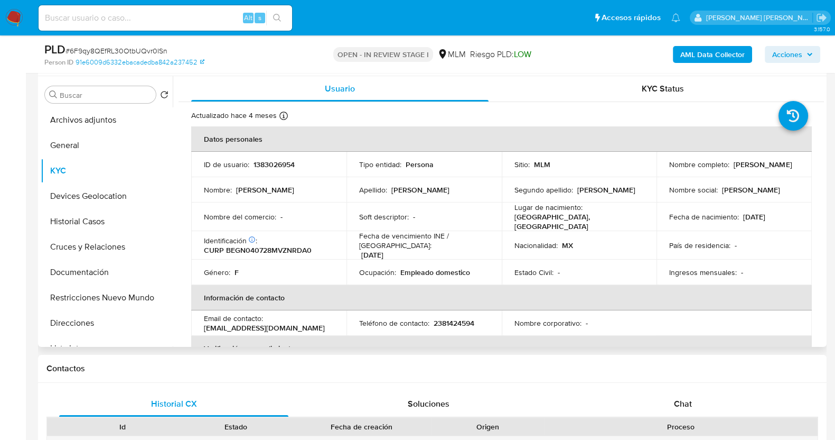
click at [282, 165] on p "1383026954" at bounding box center [274, 165] width 41 height 10
copy p "1383026954"
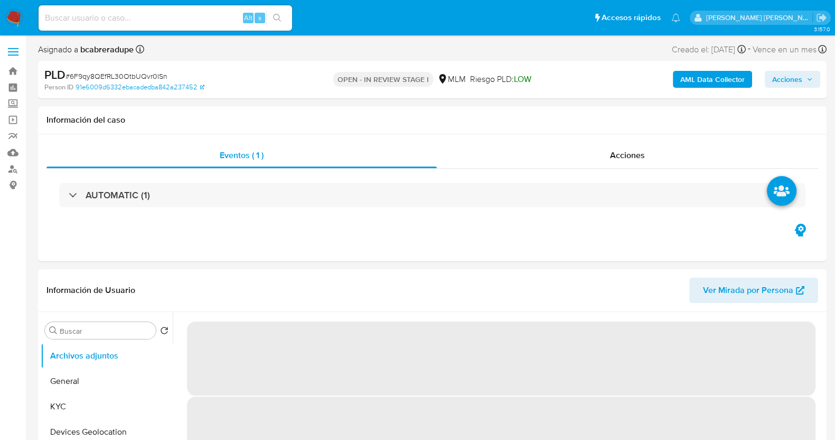
select select "10"
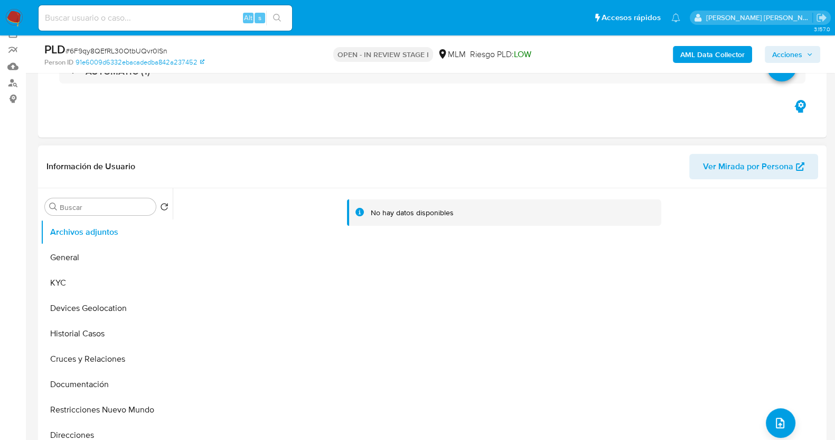
scroll to position [132, 0]
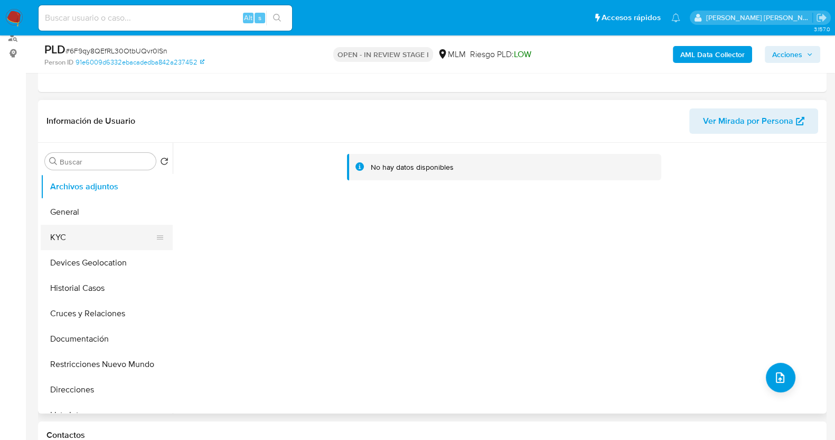
click at [94, 233] on button "KYC" at bounding box center [103, 237] width 124 height 25
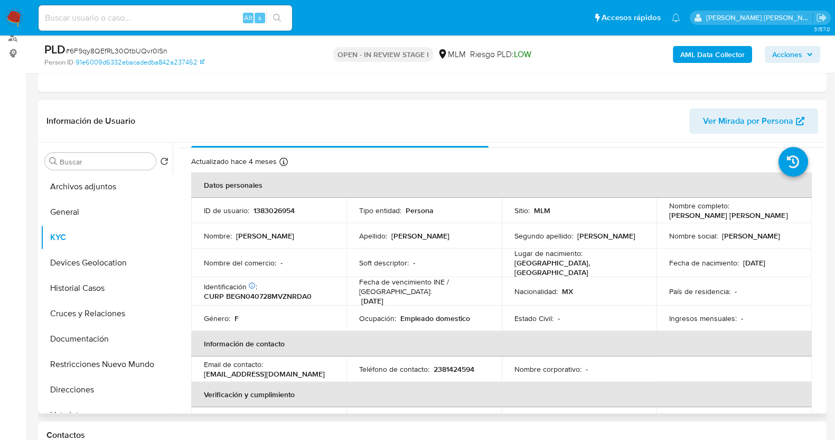
scroll to position [0, 0]
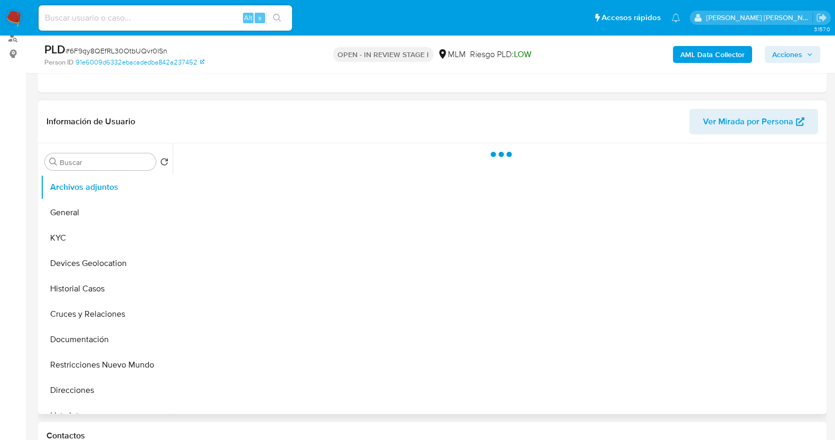
scroll to position [132, 0]
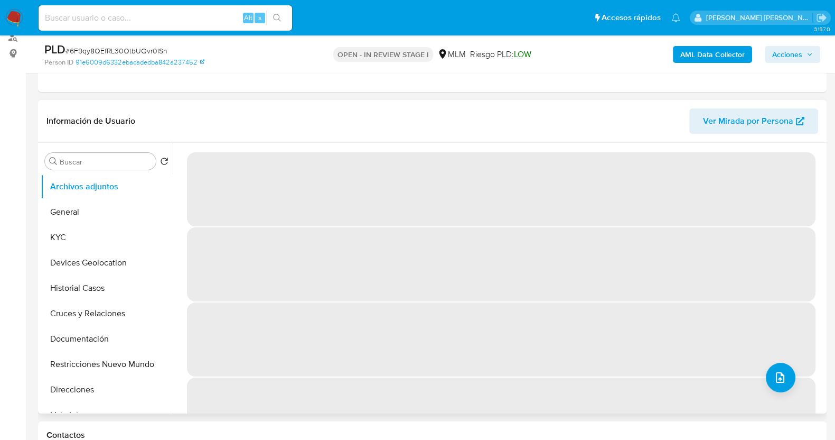
select select "10"
